Goal: Find specific page/section: Find specific page/section

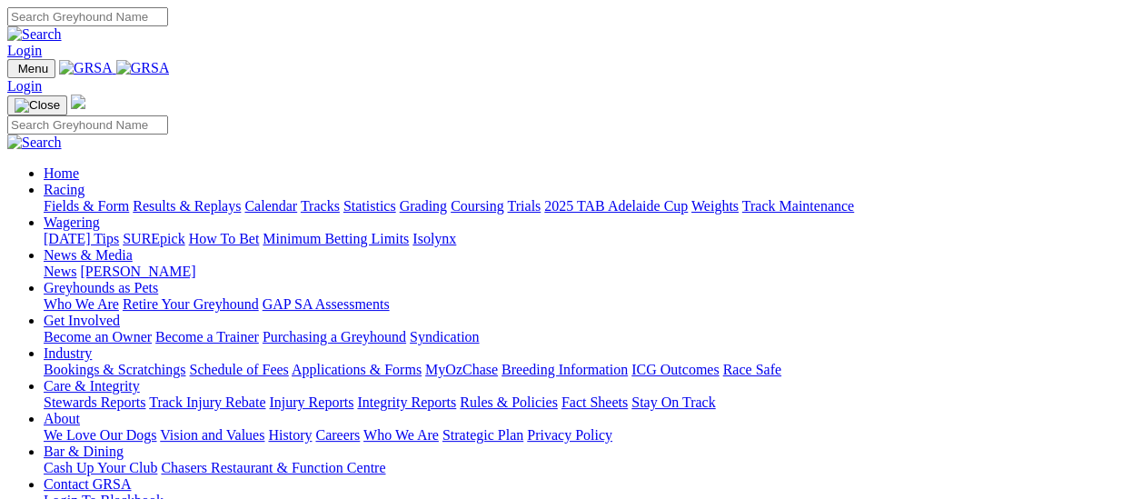
click at [91, 198] on link "Fields & Form" at bounding box center [86, 205] width 85 height 15
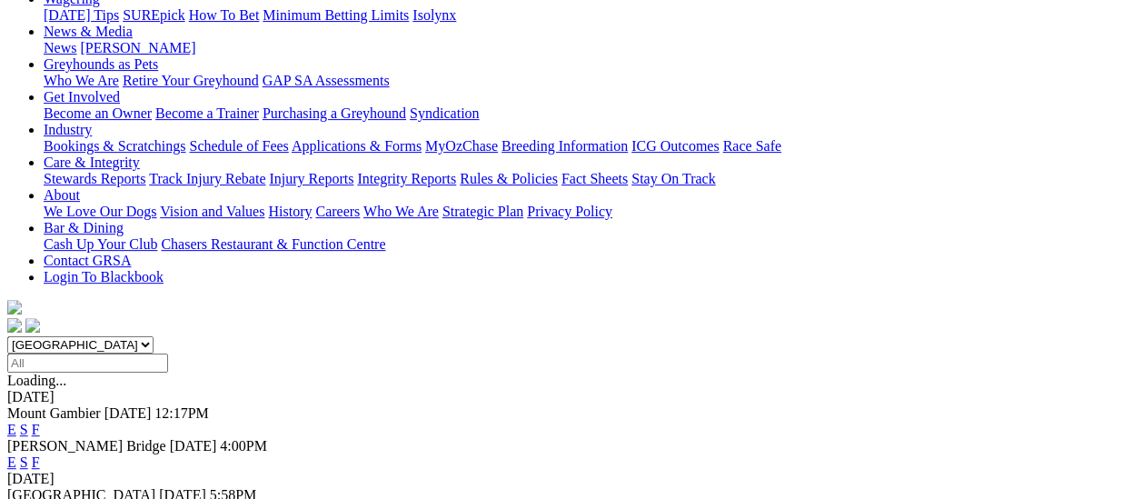
scroll to position [182, 0]
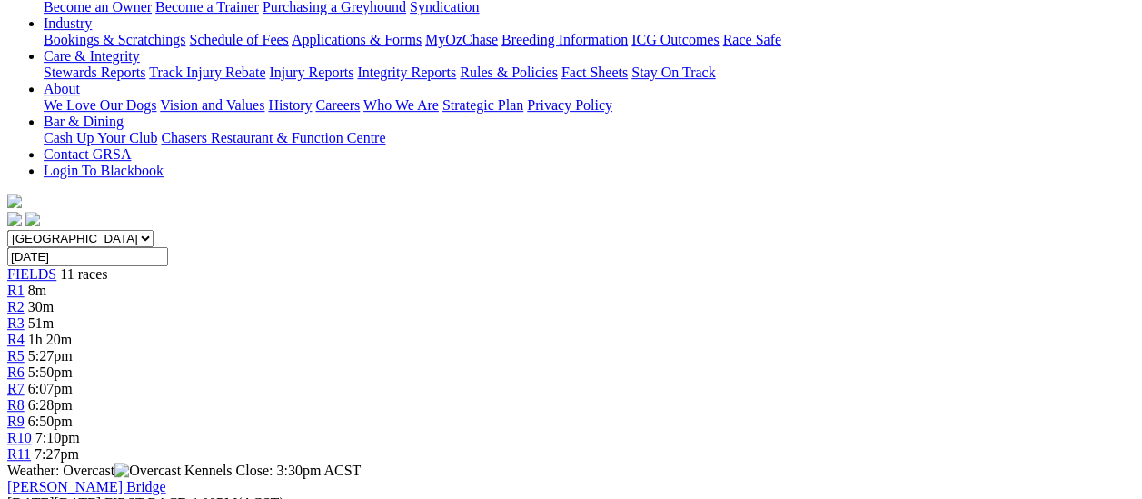
scroll to position [364, 0]
